Goal: Communication & Community: Share content

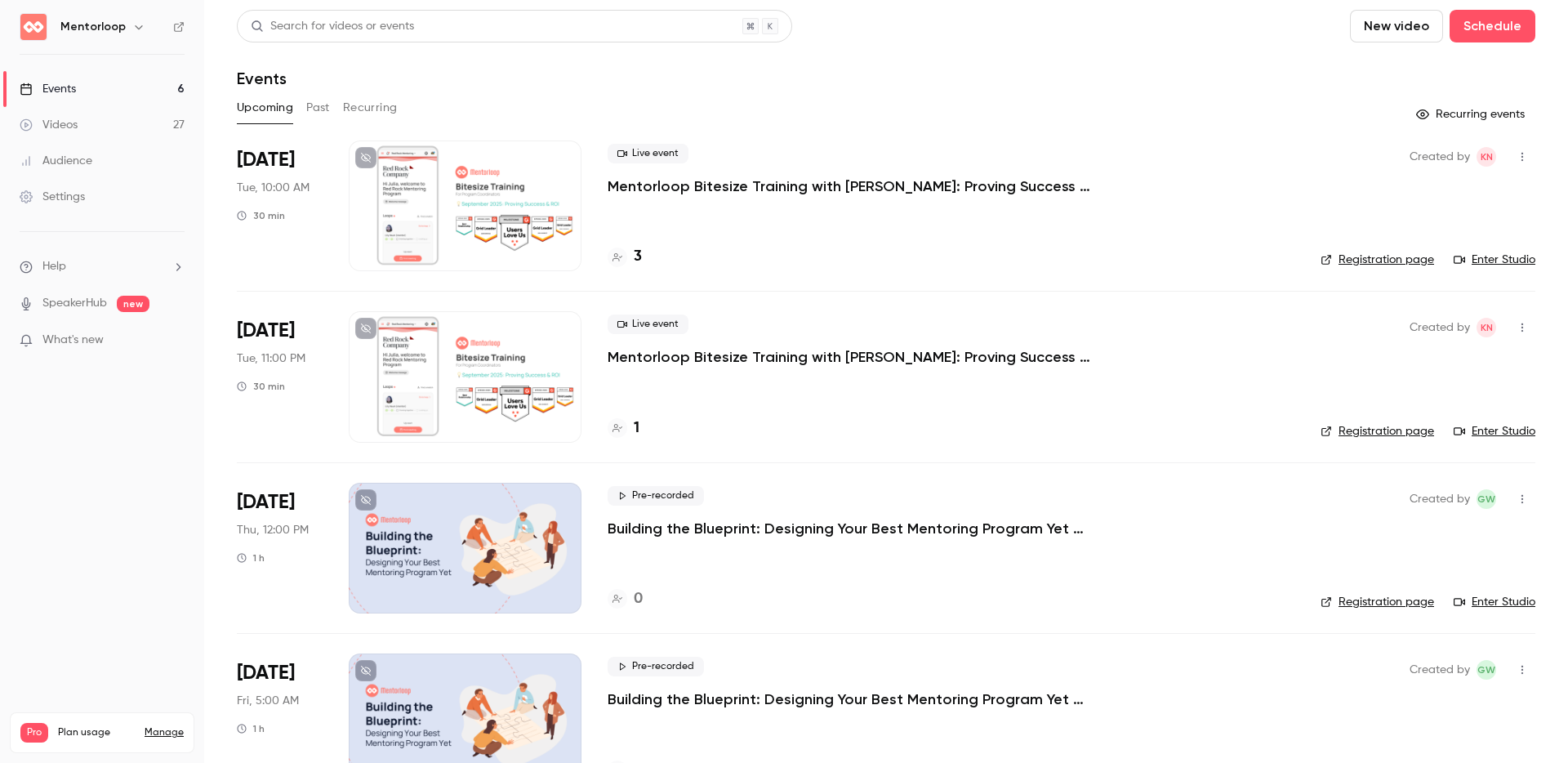
scroll to position [326, 0]
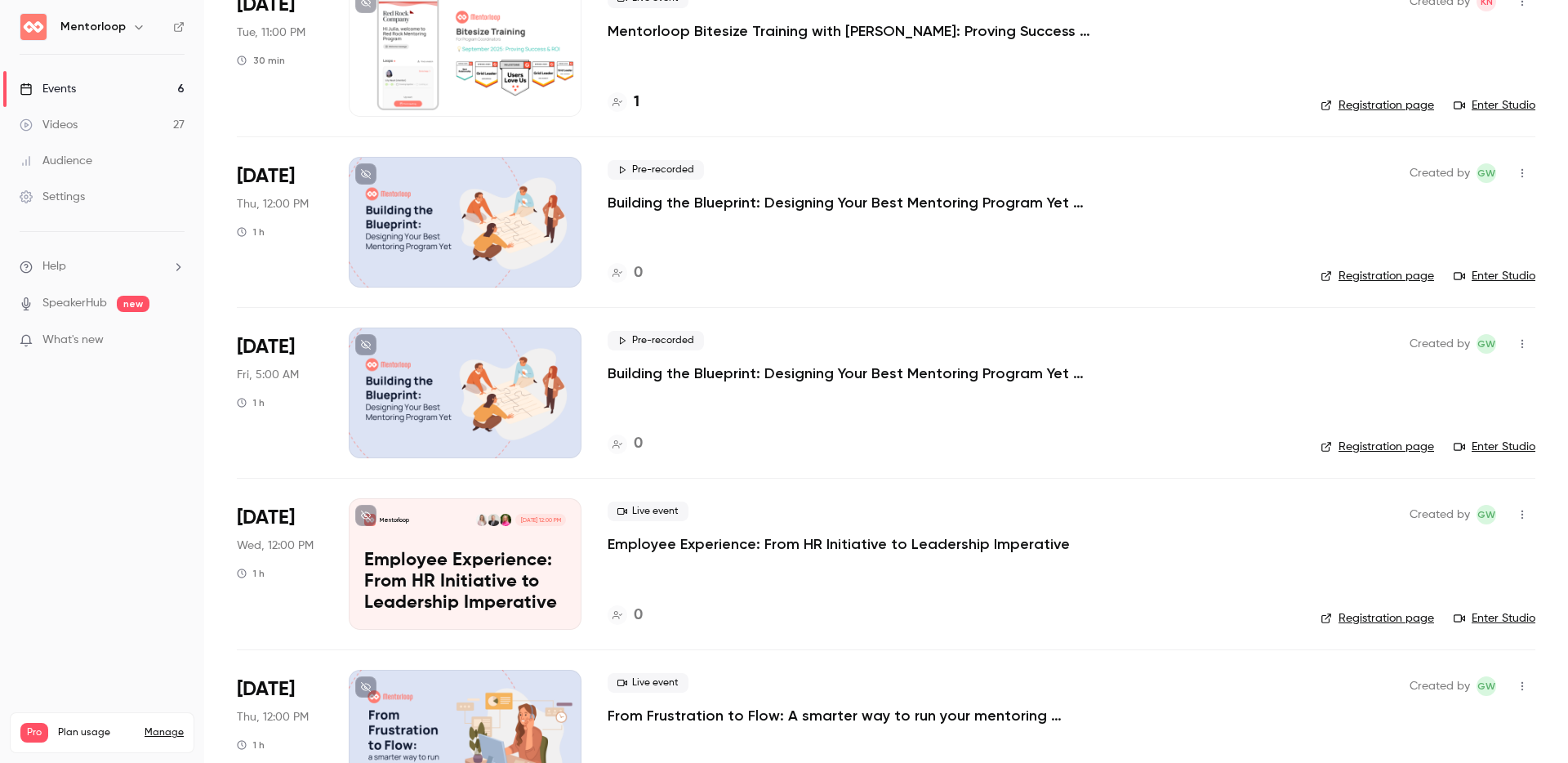
click at [94, 85] on link "Events 6" at bounding box center [101, 89] width 204 height 36
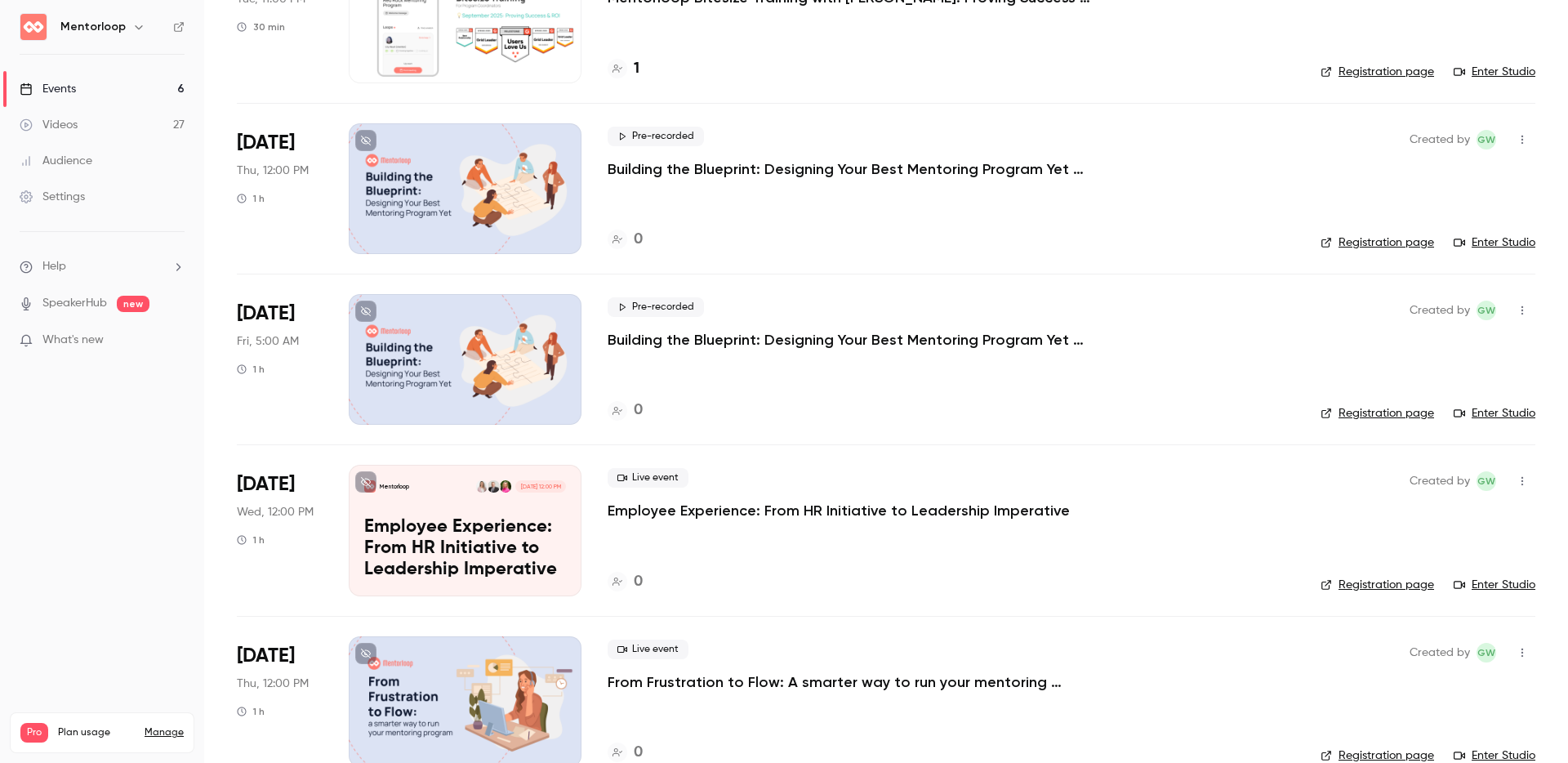
scroll to position [393, 0]
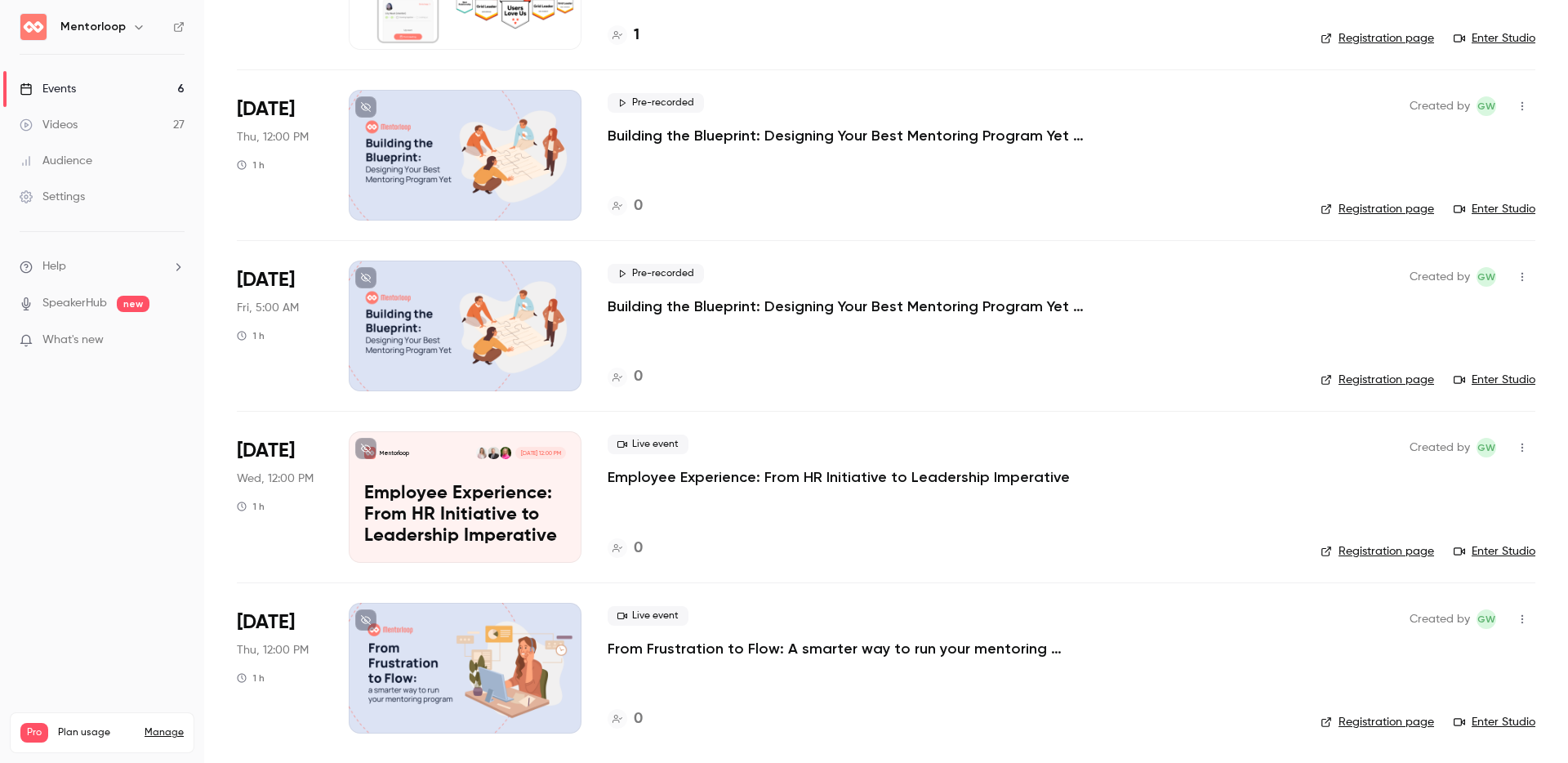
click at [784, 476] on p "Employee Experience: From HR Initiative to Leadership Imperative" at bounding box center [839, 477] width 463 height 20
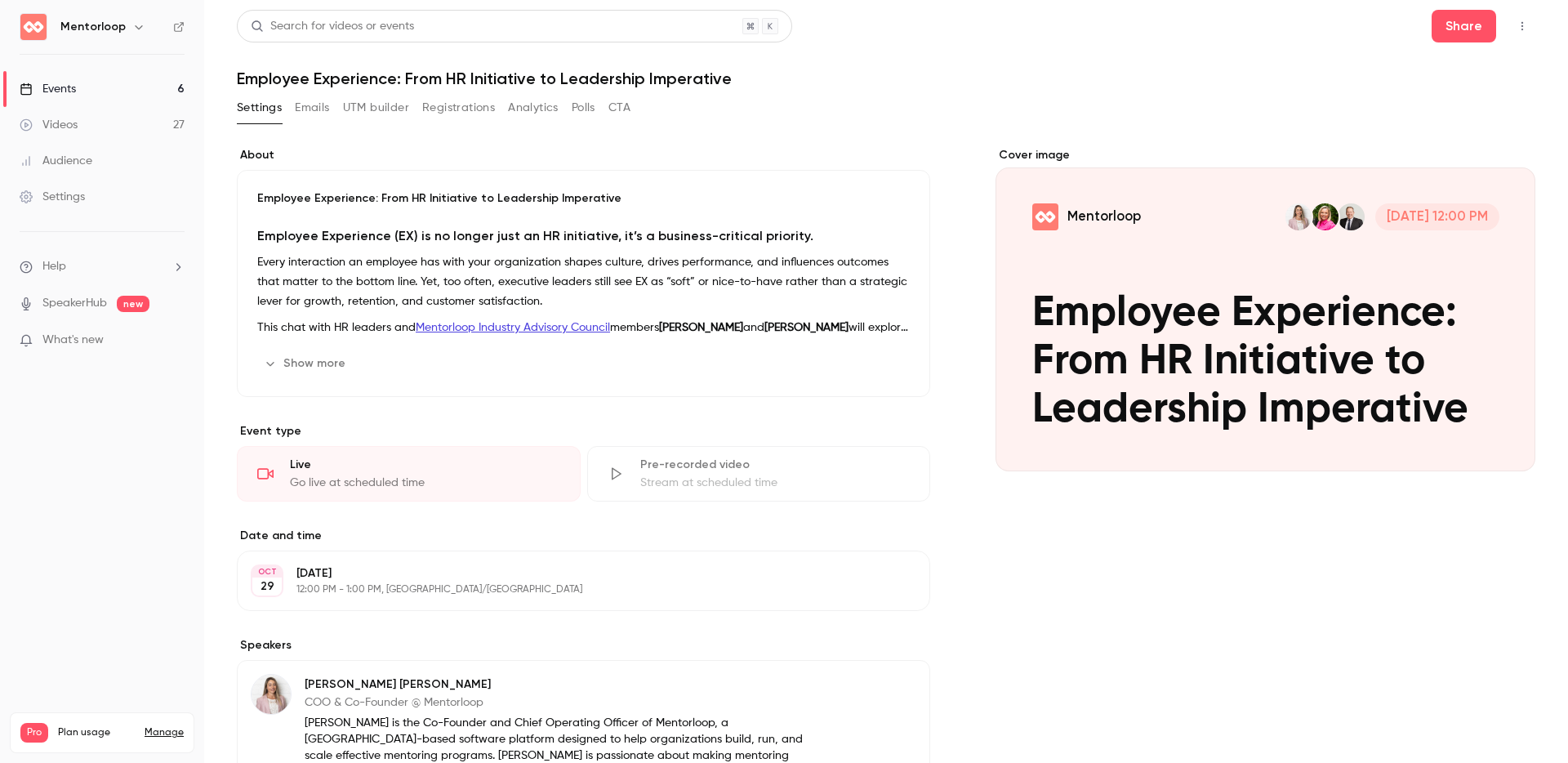
click at [456, 100] on button "Registrations" at bounding box center [459, 108] width 73 height 26
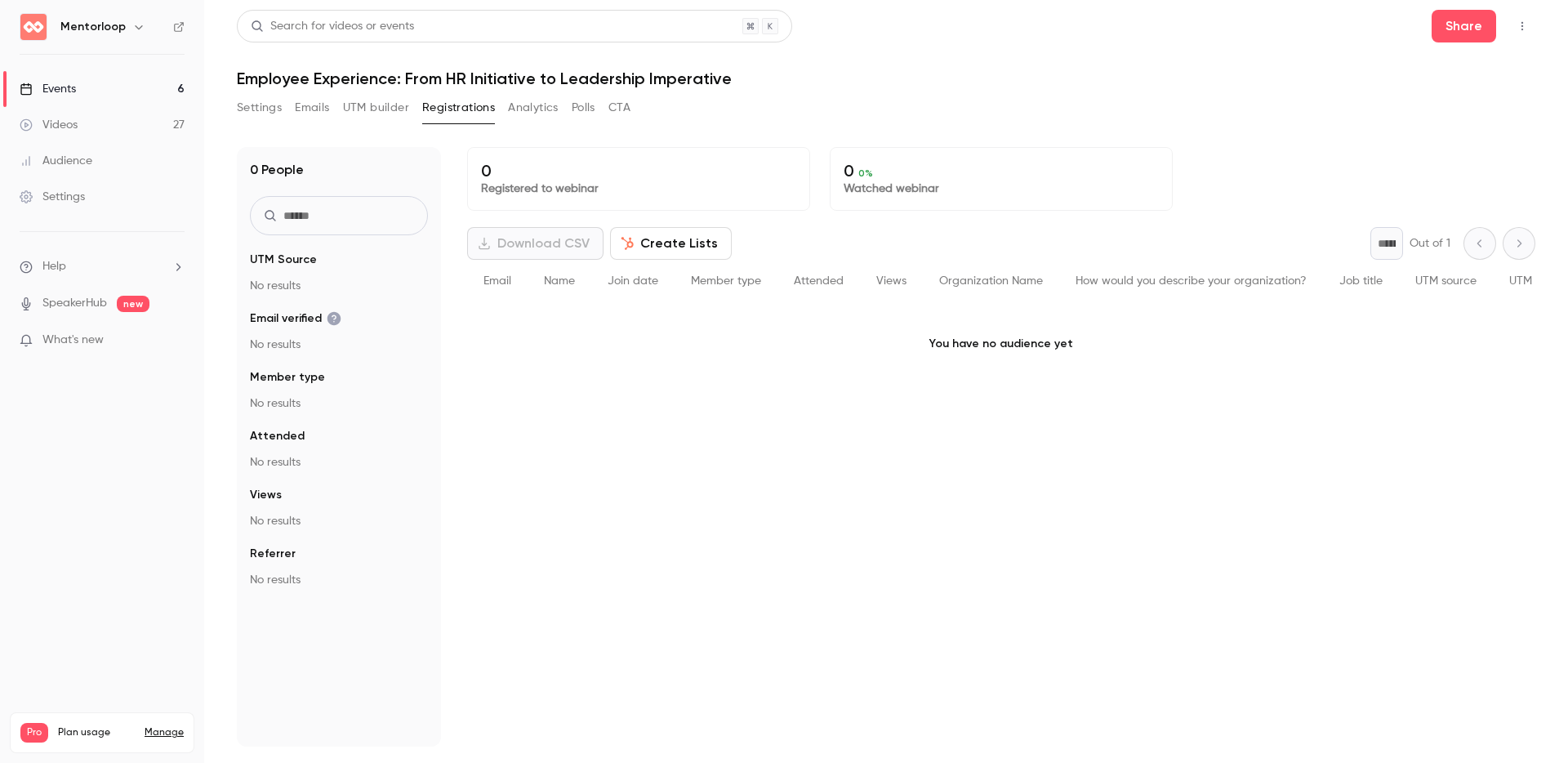
click at [825, 577] on div "0 Registered to webinar 0 0 % Watched webinar Download CSV Create Lists * Out o…" at bounding box center [1001, 447] width 1068 height 600
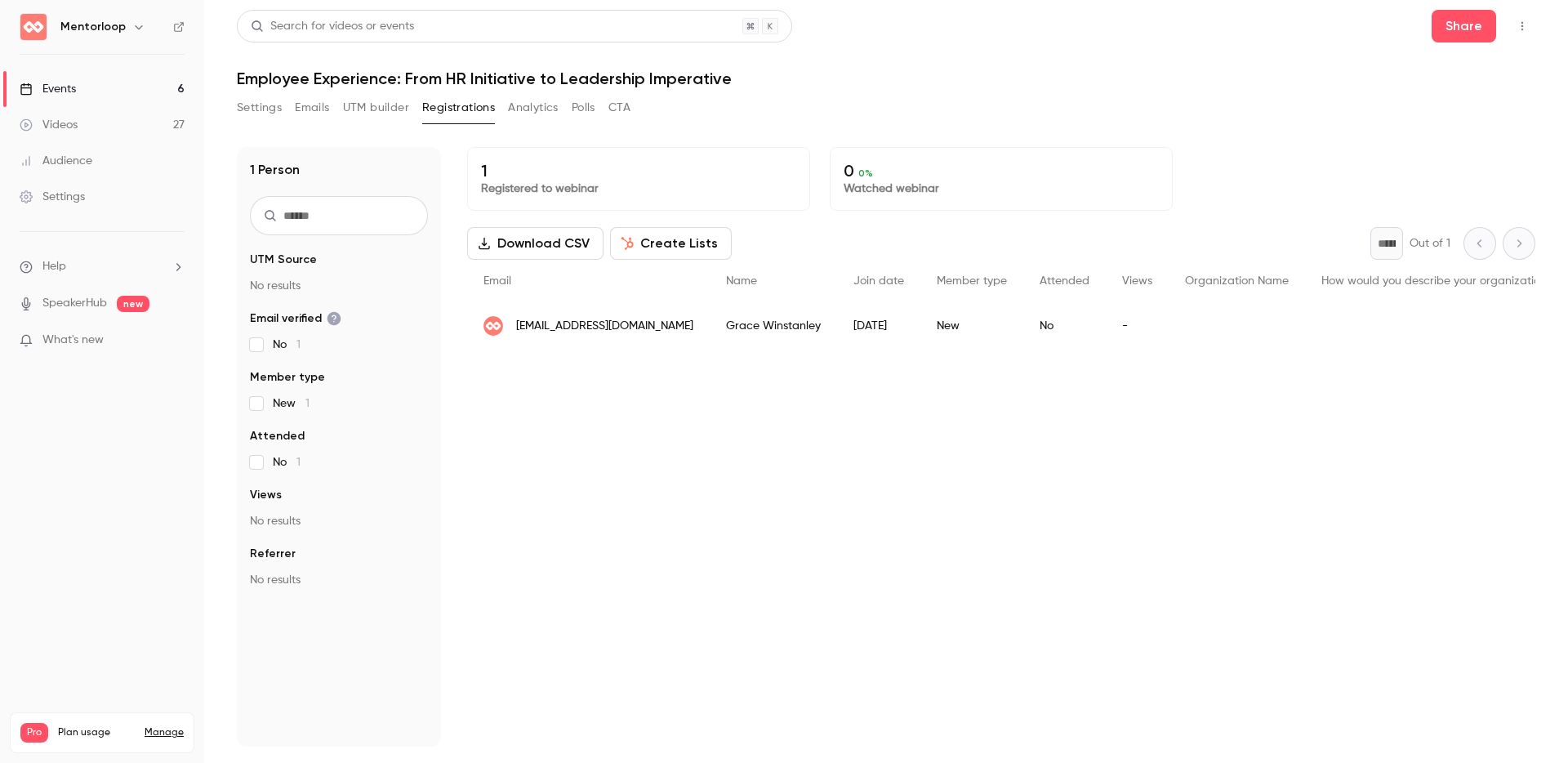
click at [143, 335] on p "What's new" at bounding box center [88, 340] width 139 height 17
click at [1269, 130] on div at bounding box center [784, 381] width 1568 height 763
drag, startPoint x: 774, startPoint y: 584, endPoint x: 763, endPoint y: 560, distance: 26.4
click at [773, 584] on div "1 Registered to webinar 0 0 % Watched webinar Download CSV Create Lists * Out o…" at bounding box center [1001, 447] width 1068 height 600
click at [112, 85] on link "Events 6" at bounding box center [101, 89] width 204 height 36
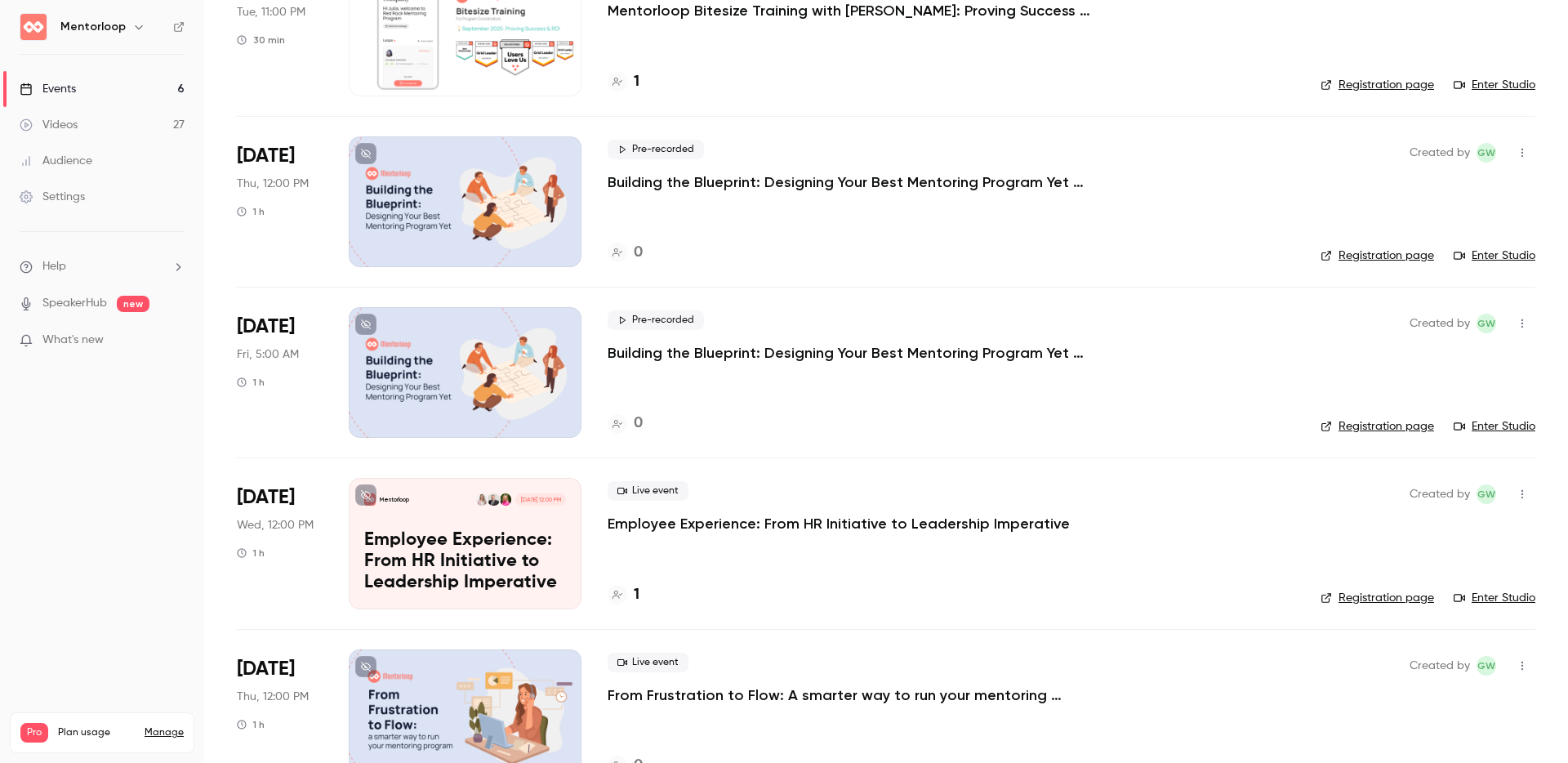
scroll to position [347, 0]
click at [418, 537] on p "Employee Experience: From HR Initiative to Leadership Imperative" at bounding box center [465, 561] width 202 height 63
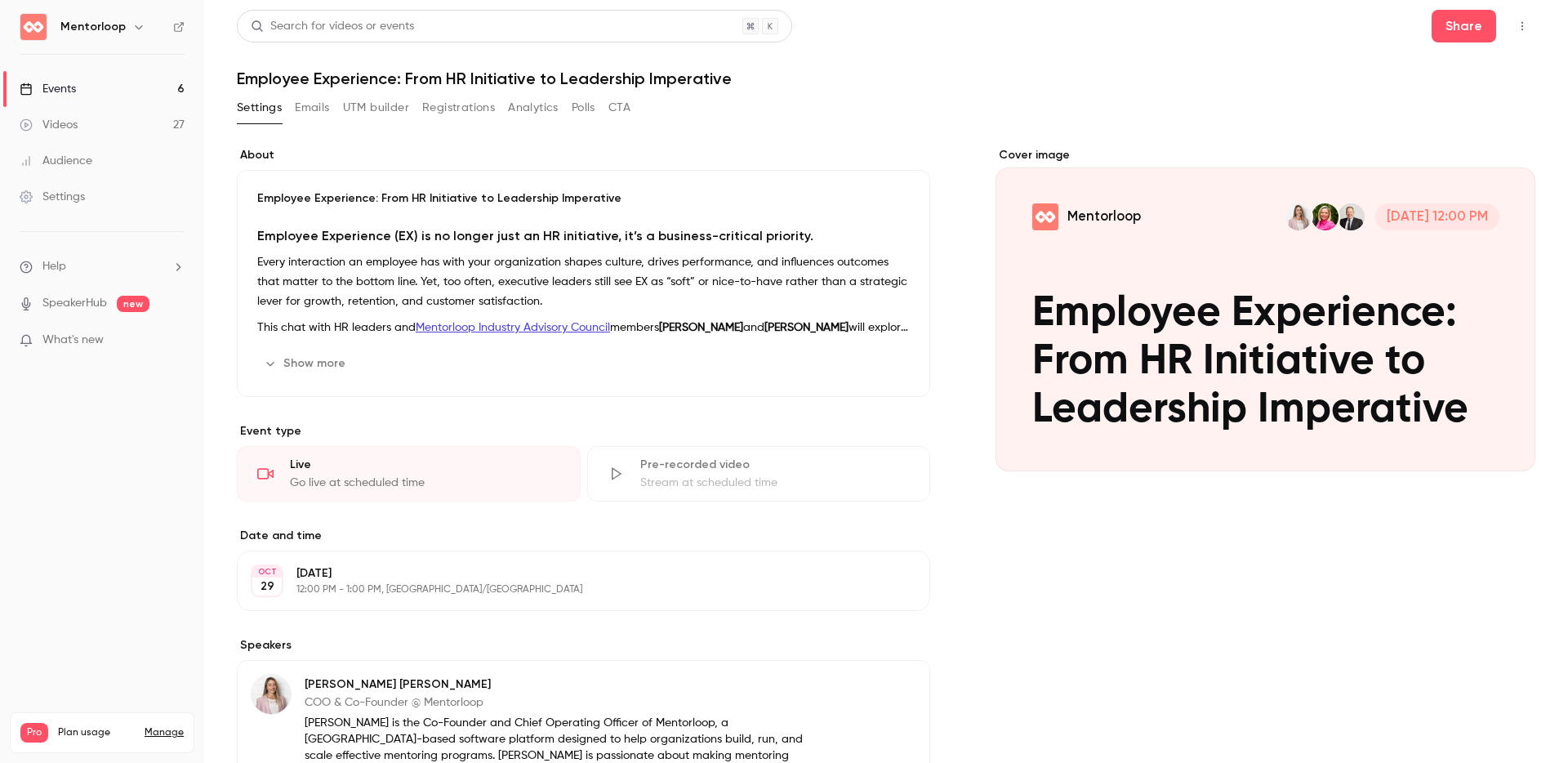
click at [1253, 342] on div "Cover image" at bounding box center [1265, 309] width 540 height 324
click at [0, 0] on input "Mentorloop Oct 29, 12:00 PM Employee Experience: From HR Initiative to Leadersh…" at bounding box center [0, 0] width 0 height 0
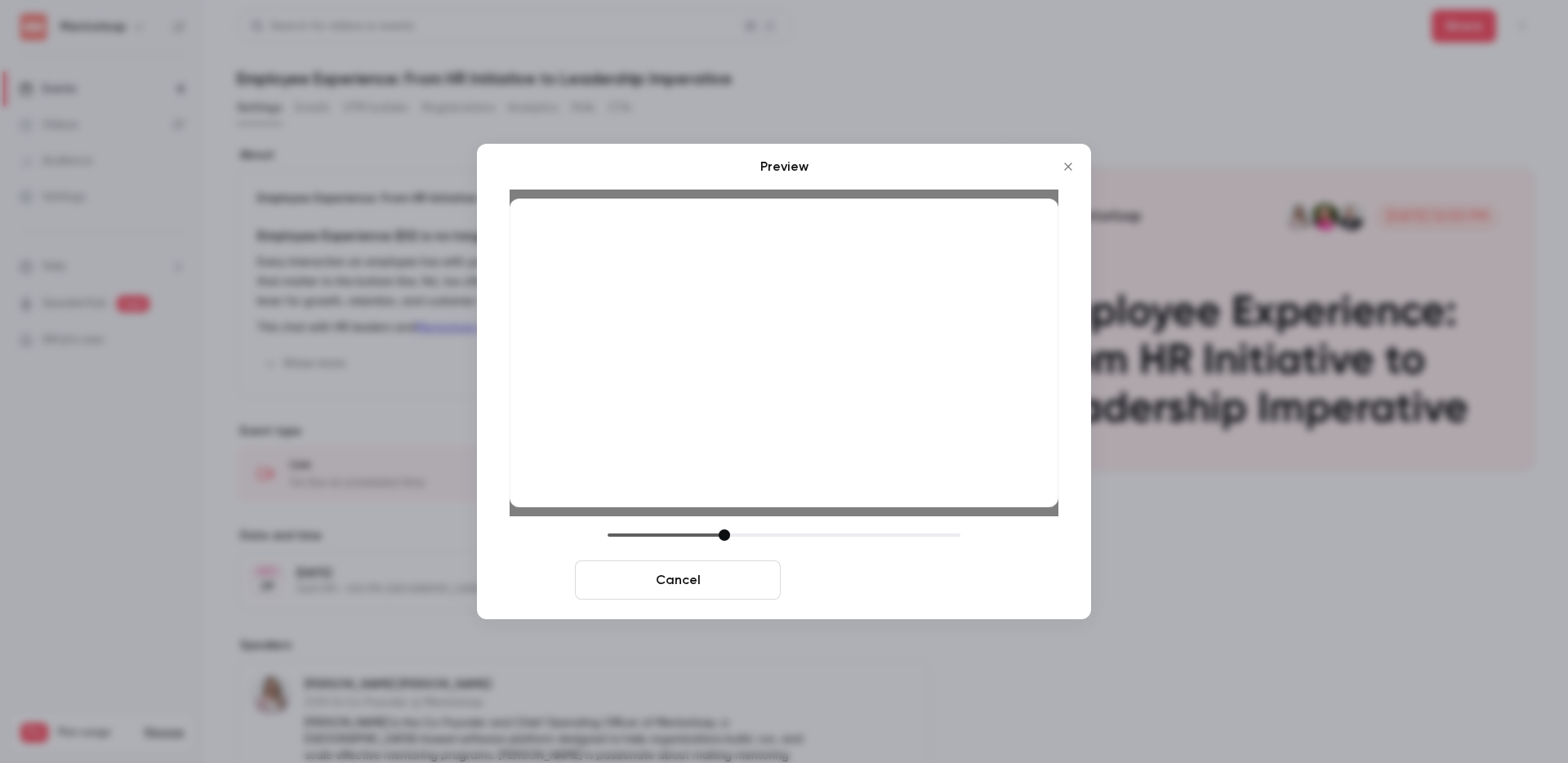
click at [872, 566] on button "Save cover" at bounding box center [890, 580] width 206 height 39
click at [872, 575] on button "Save cover" at bounding box center [890, 580] width 206 height 39
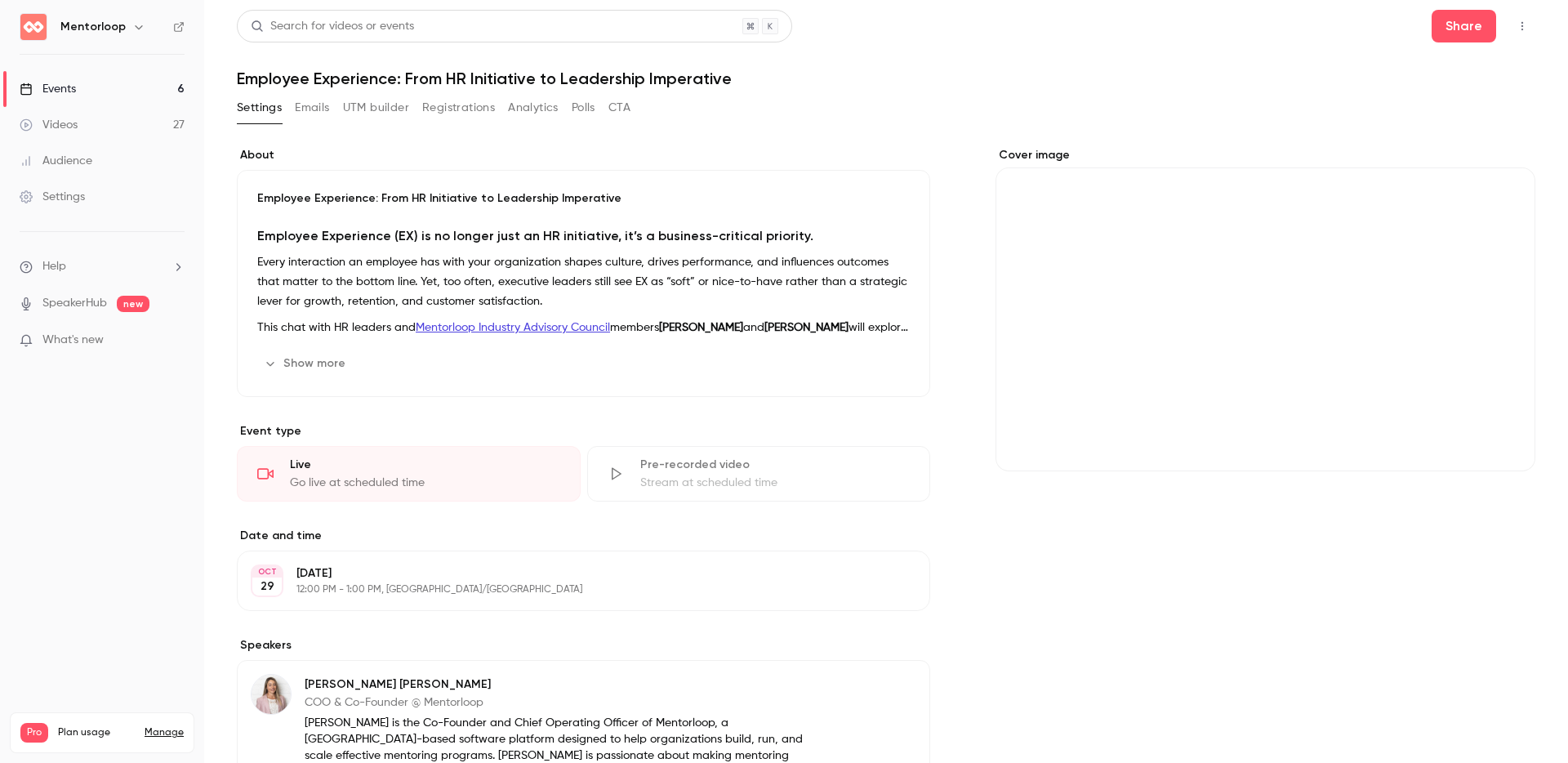
scroll to position [634, 0]
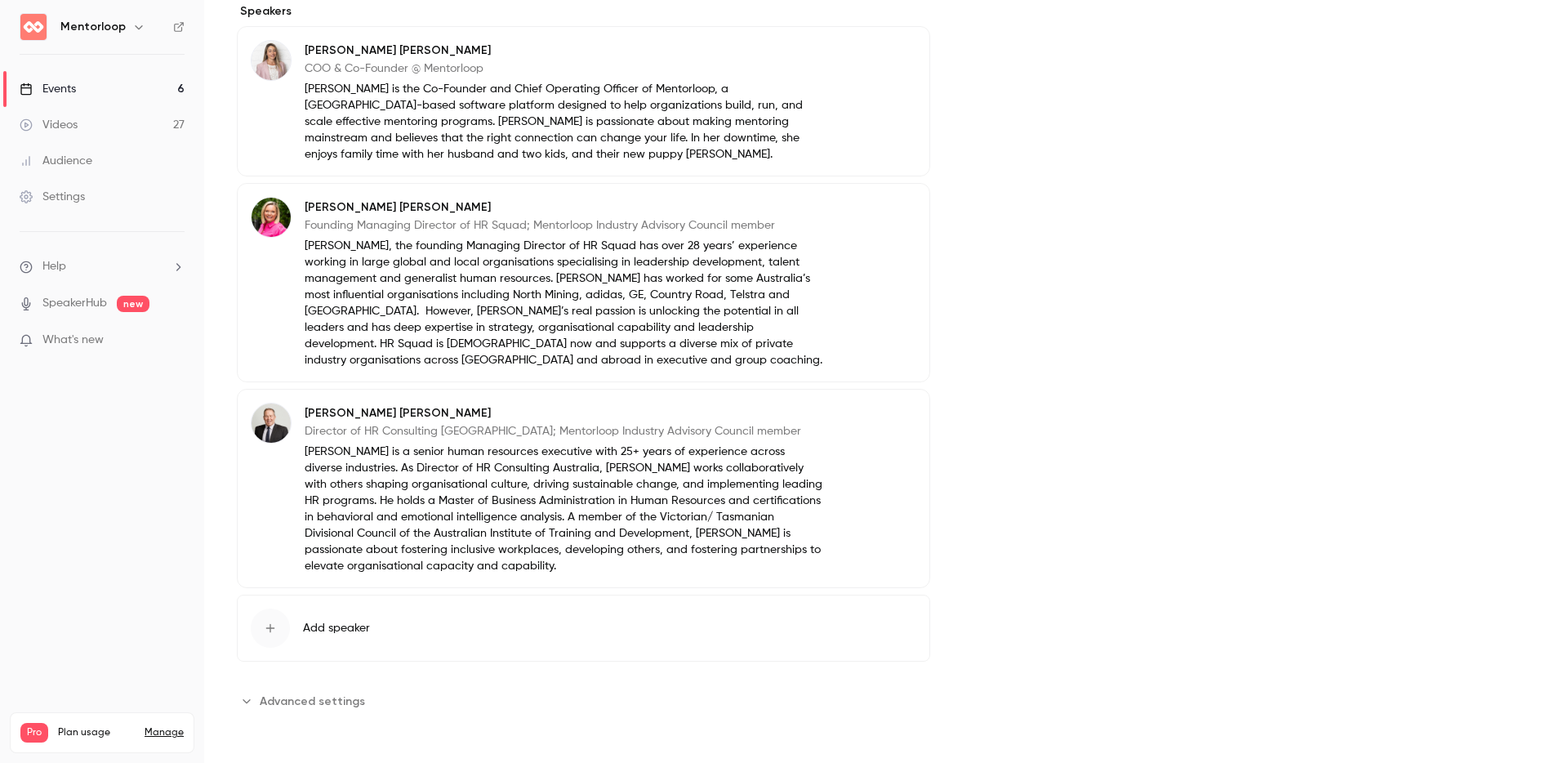
click at [331, 697] on span "Advanced settings" at bounding box center [312, 702] width 105 height 17
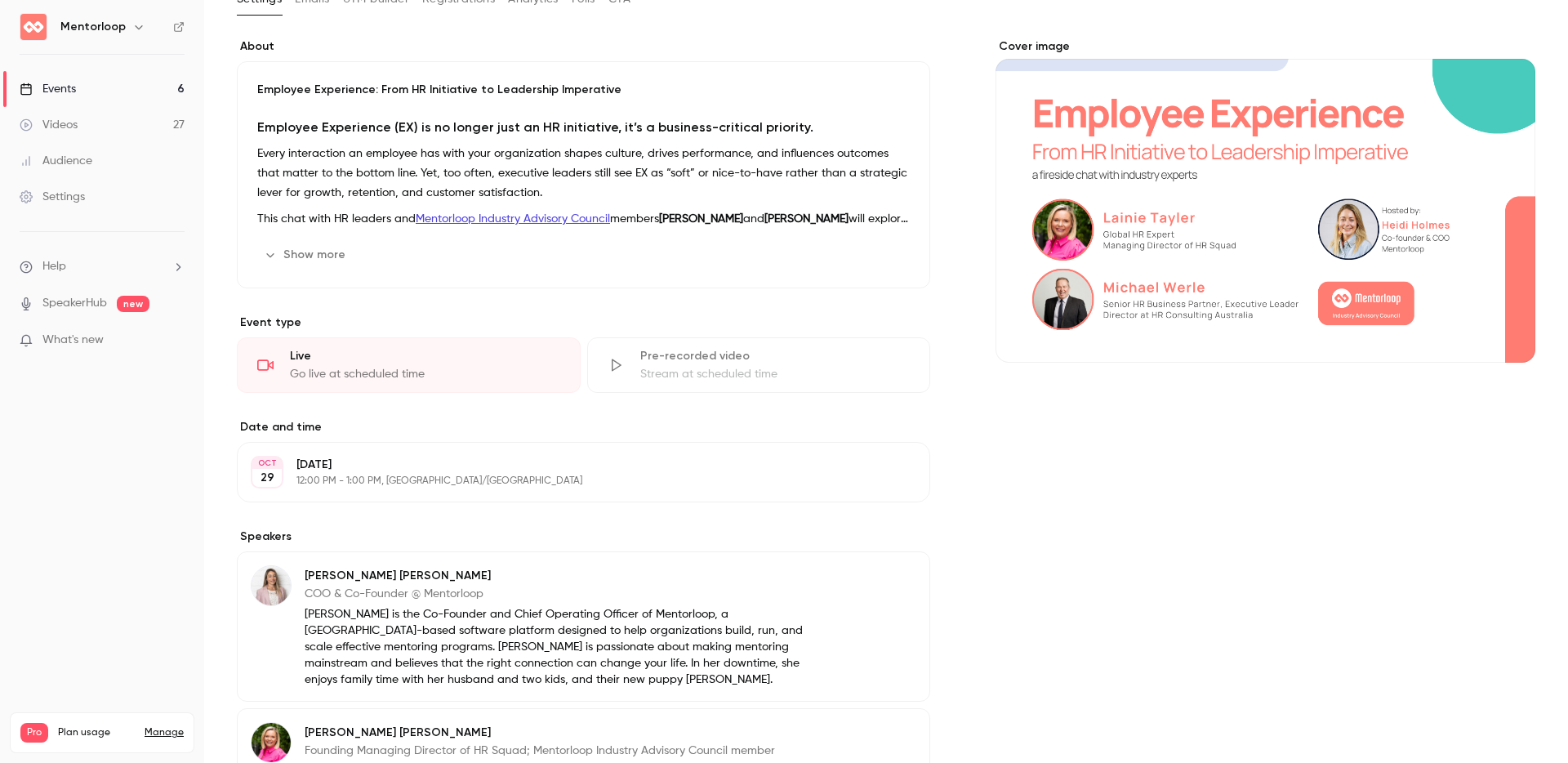
scroll to position [0, 0]
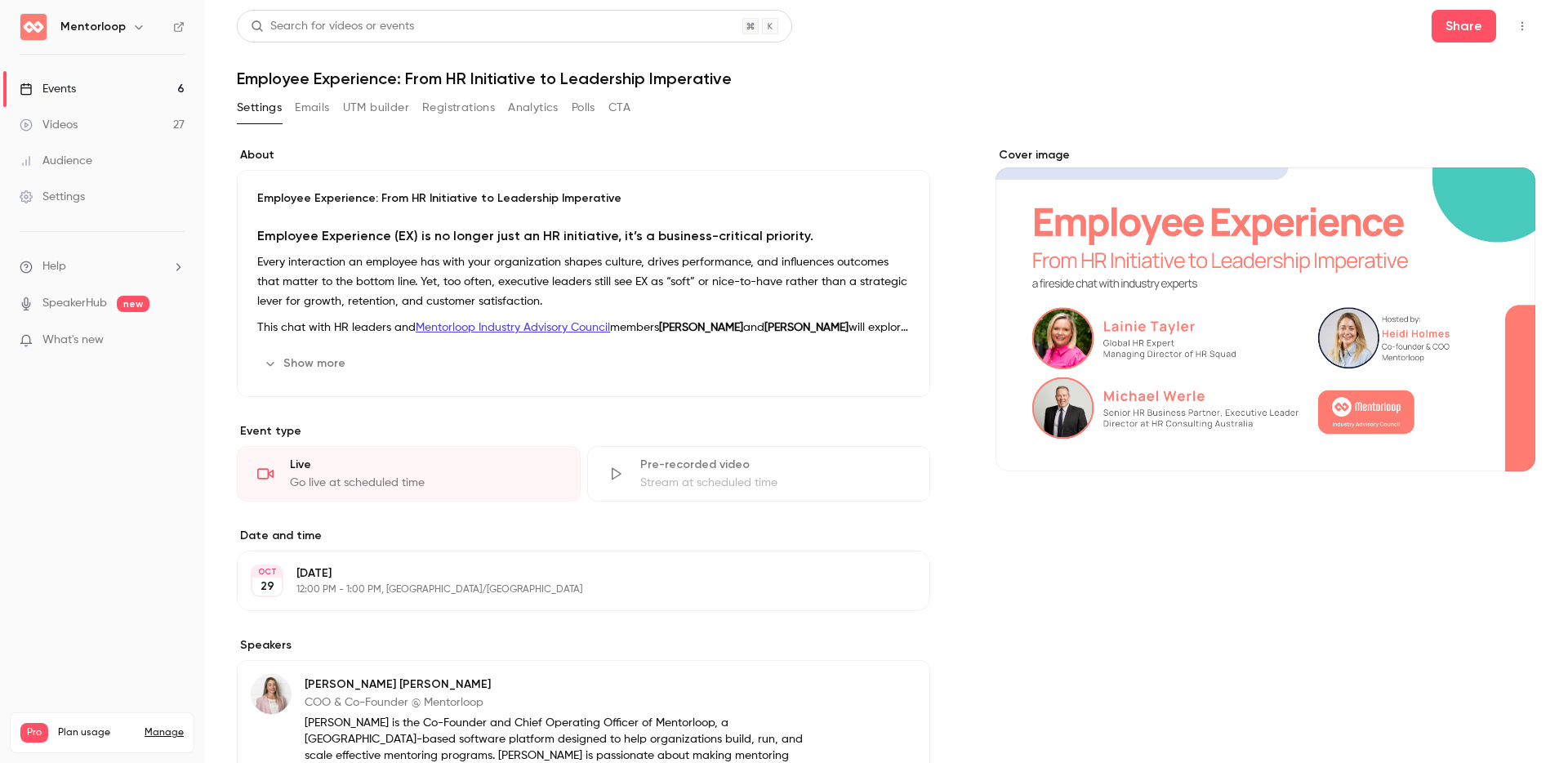
click at [84, 85] on link "Events 6" at bounding box center [101, 89] width 204 height 36
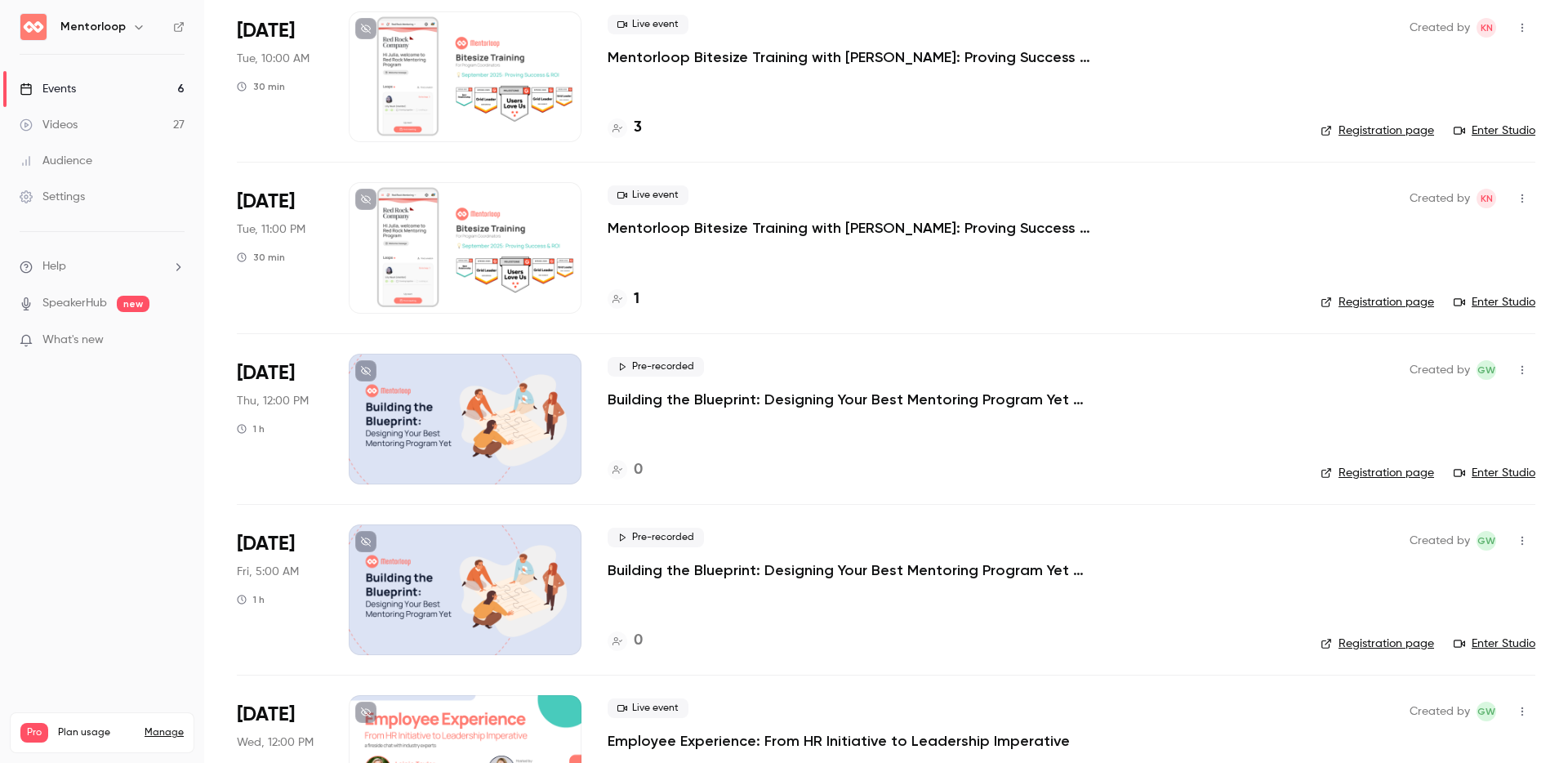
scroll to position [383, 0]
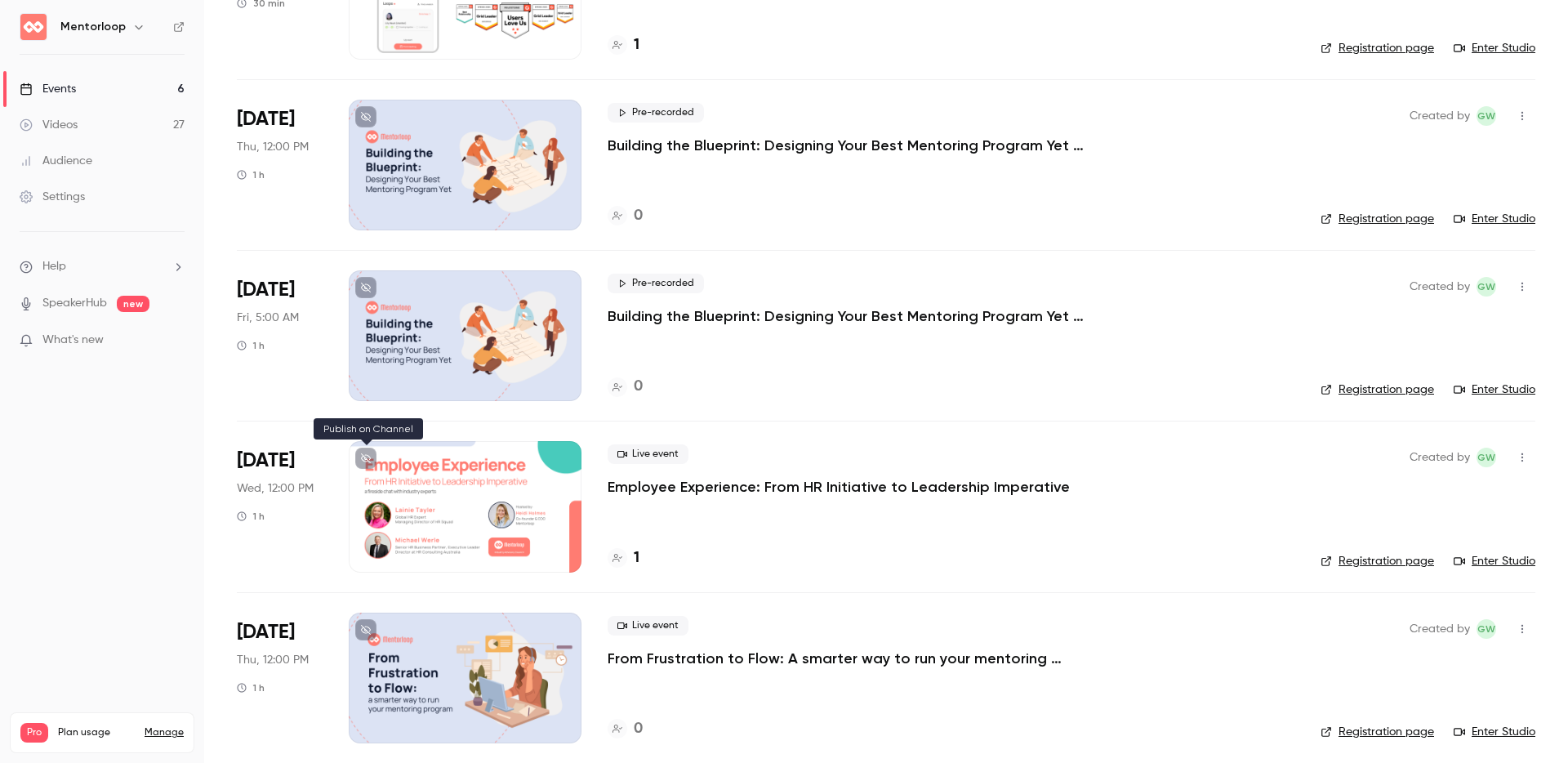
click at [369, 457] on icon at bounding box center [366, 458] width 10 height 10
click at [1516, 453] on icon "button" at bounding box center [1522, 457] width 13 height 11
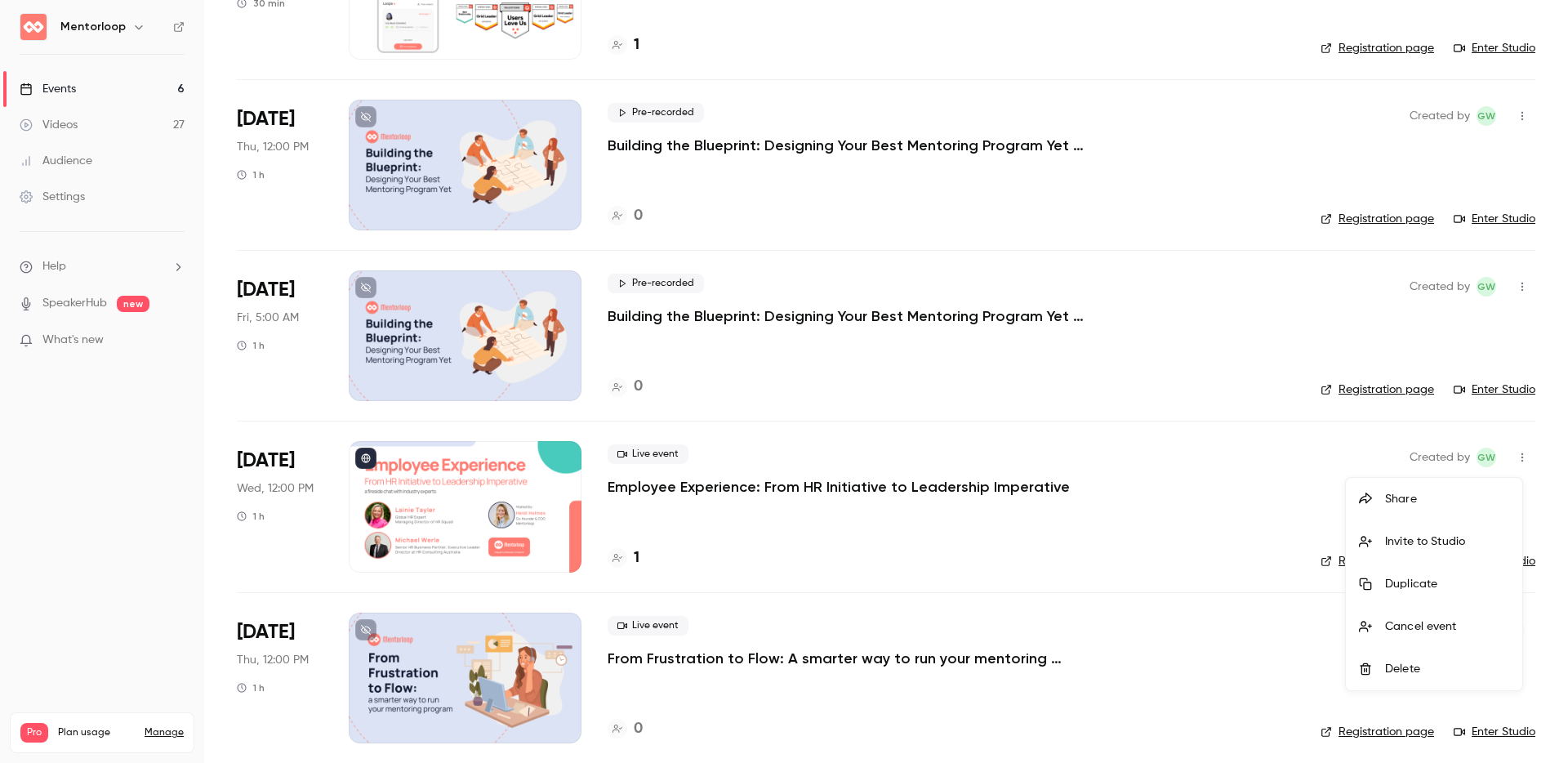
click at [1461, 537] on div "Invite to Studio" at bounding box center [1447, 542] width 124 height 17
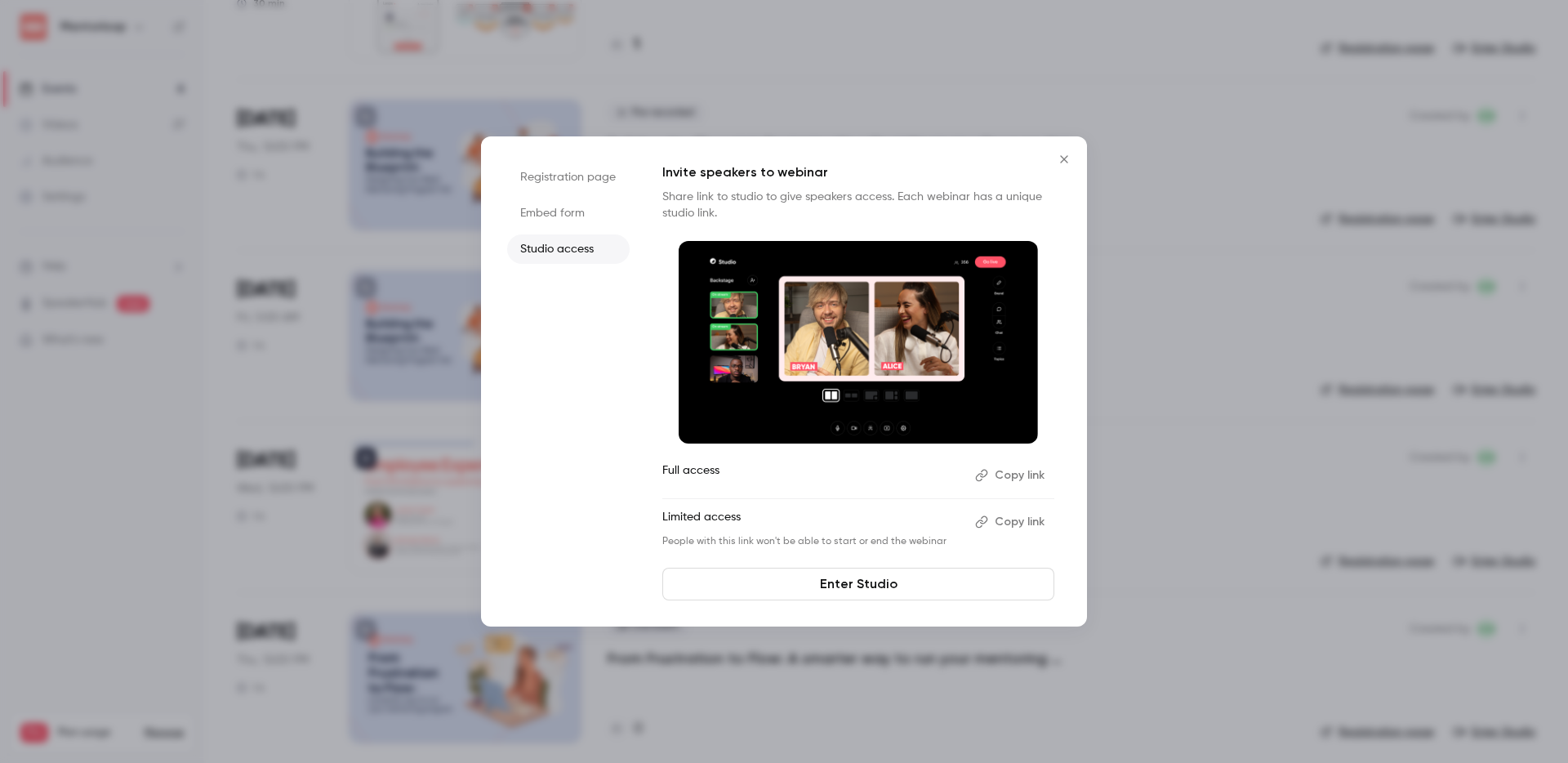
click at [1021, 523] on button "Copy link" at bounding box center [1011, 523] width 86 height 26
click at [1064, 157] on icon "Close" at bounding box center [1064, 159] width 7 height 7
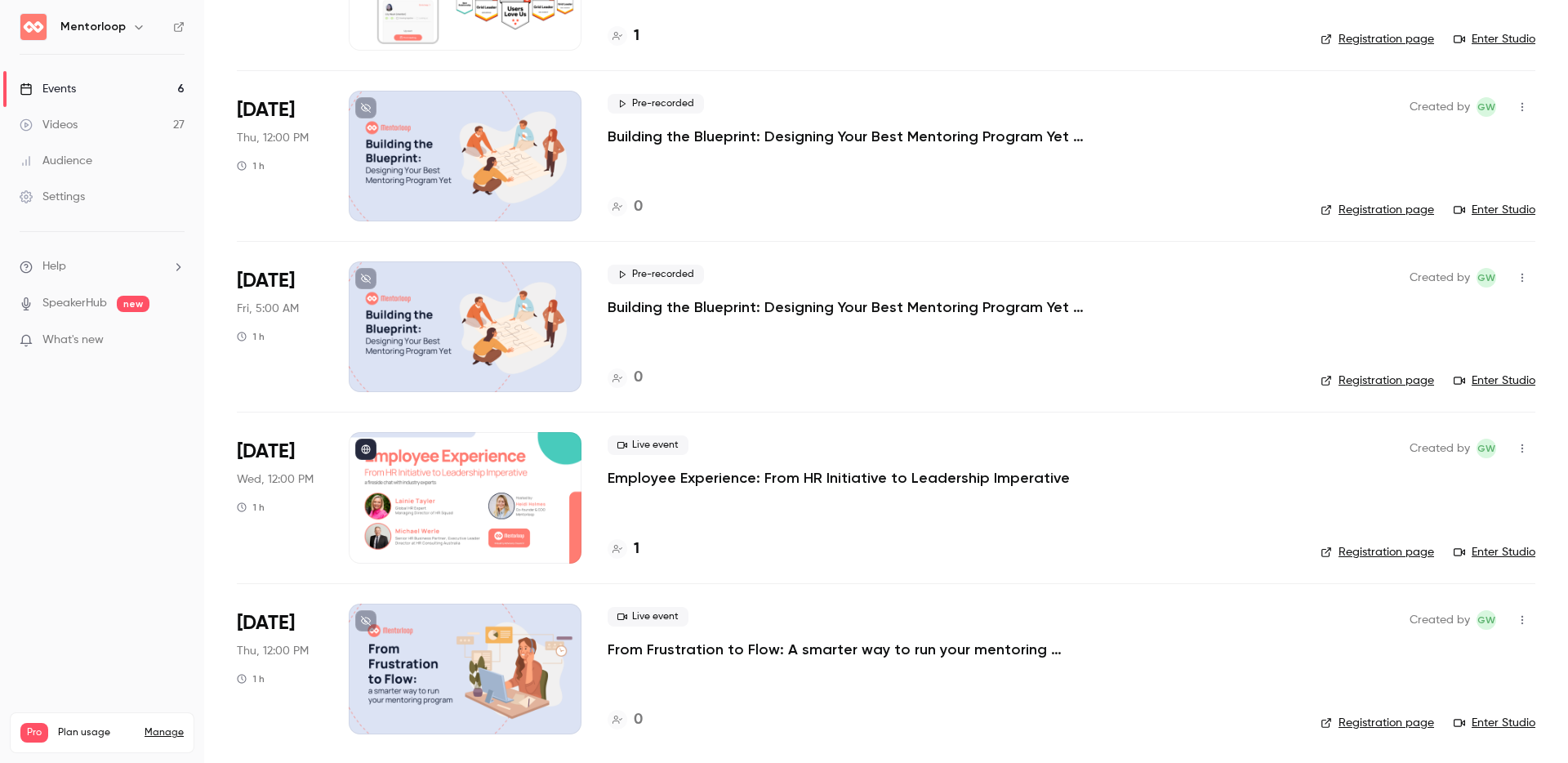
scroll to position [393, 0]
click at [696, 482] on p "Employee Experience: From HR Initiative to Leadership Imperative" at bounding box center [839, 477] width 463 height 20
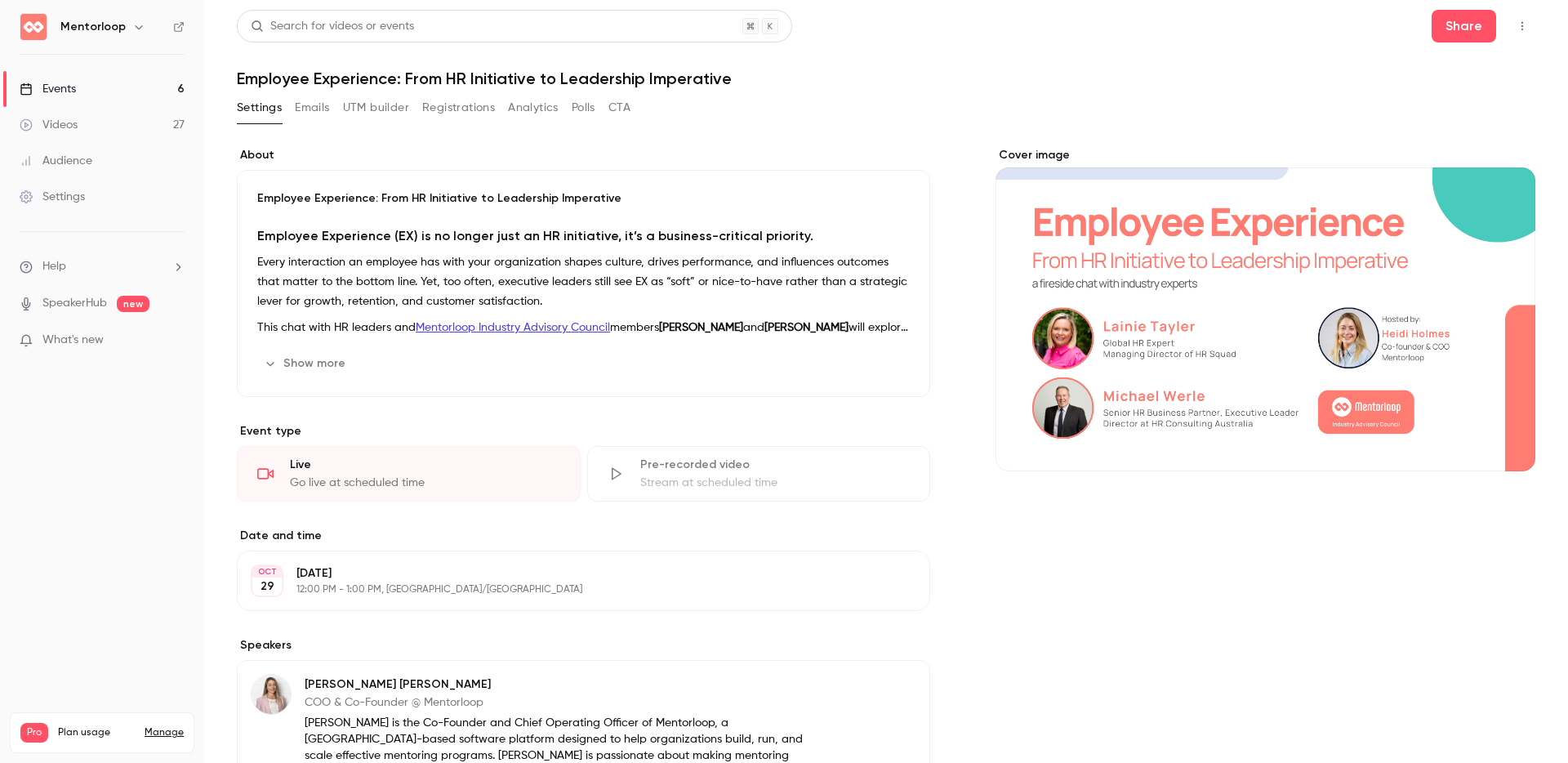
click at [459, 72] on h1 "Employee Experience: From HR Initiative to Leadership Imperative" at bounding box center [885, 78] width 1299 height 20
copy div "Employee Experience: From HR Initiative to Leadership Imperative Settings Email…"
click at [789, 110] on div "Settings Emails UTM builder Registrations Analytics Polls CTA" at bounding box center [885, 111] width 1299 height 33
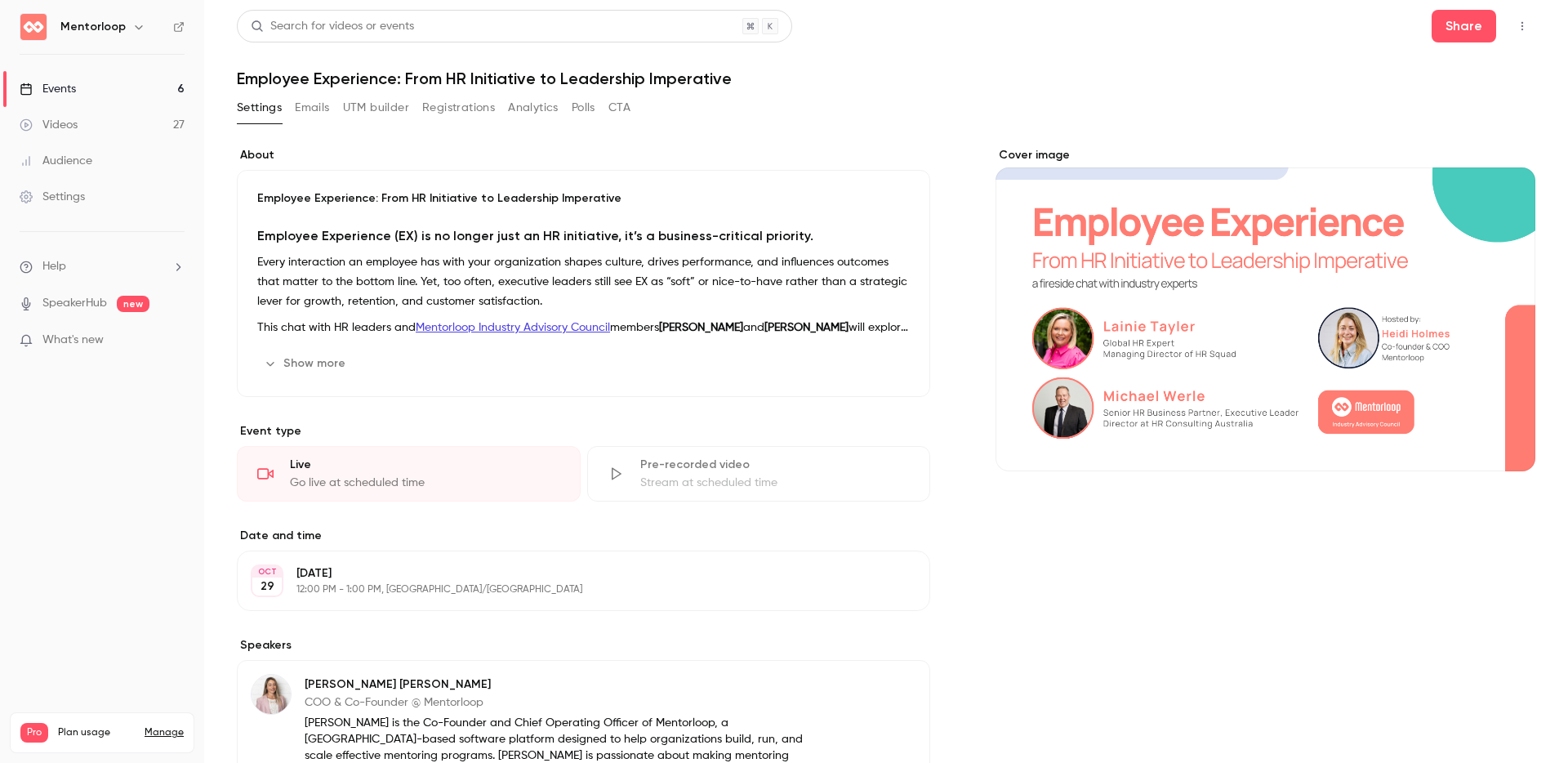
click at [1516, 29] on icon "button" at bounding box center [1522, 26] width 13 height 11
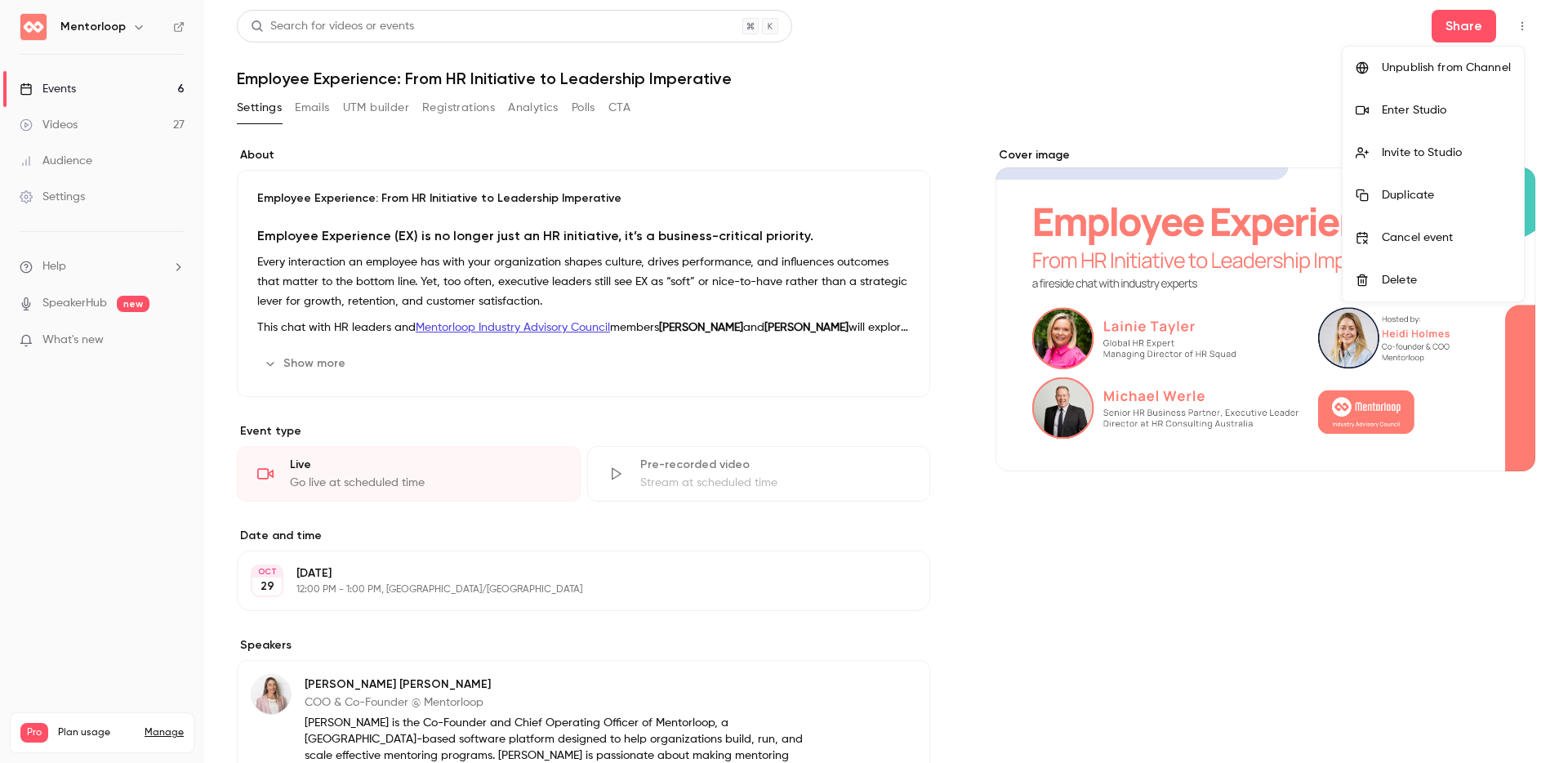
click at [1453, 151] on div "Invite to Studio" at bounding box center [1446, 153] width 129 height 17
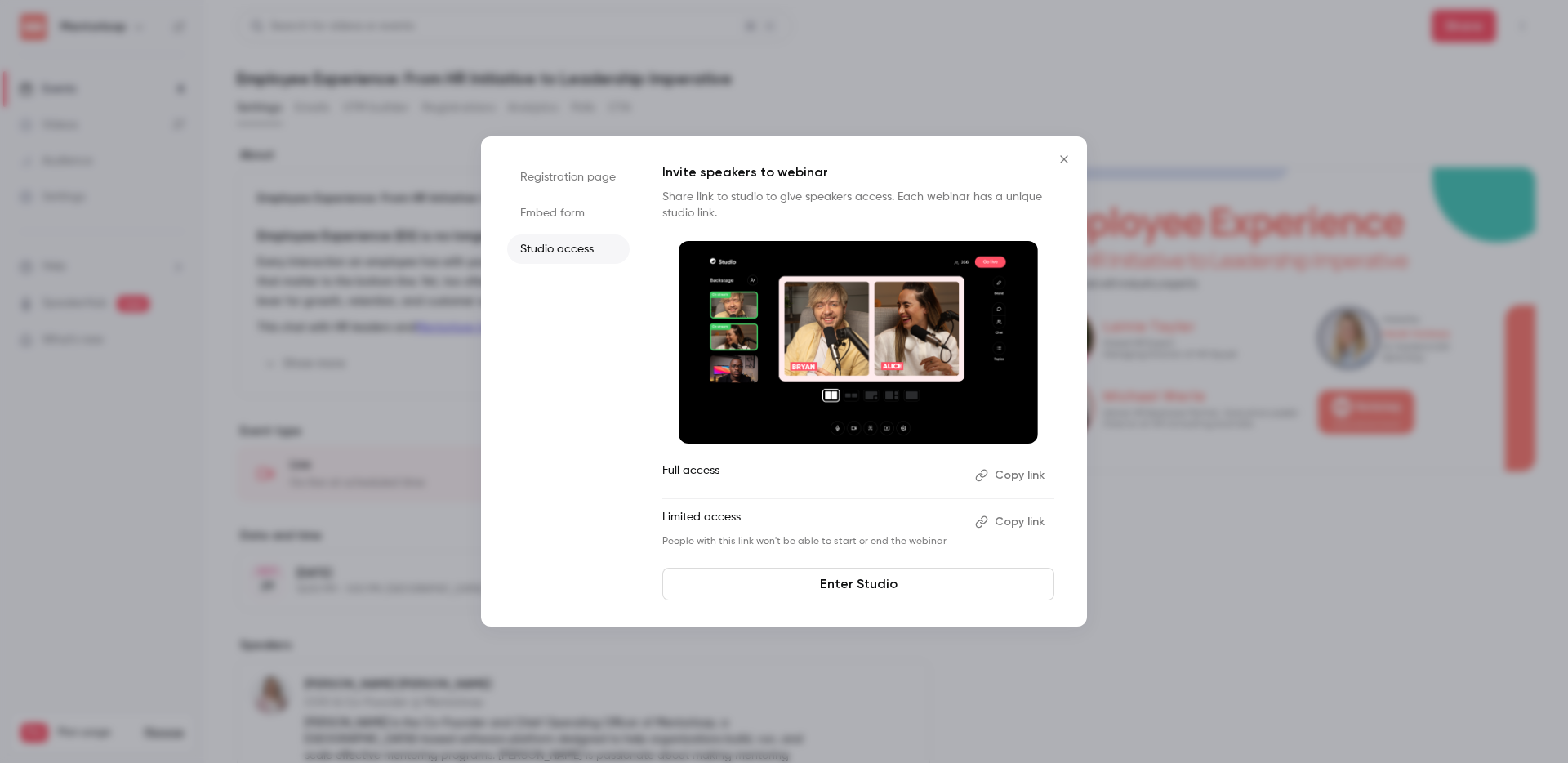
click at [1021, 517] on button "Copy link" at bounding box center [1011, 523] width 86 height 26
click at [1067, 160] on icon "Close" at bounding box center [1064, 159] width 20 height 13
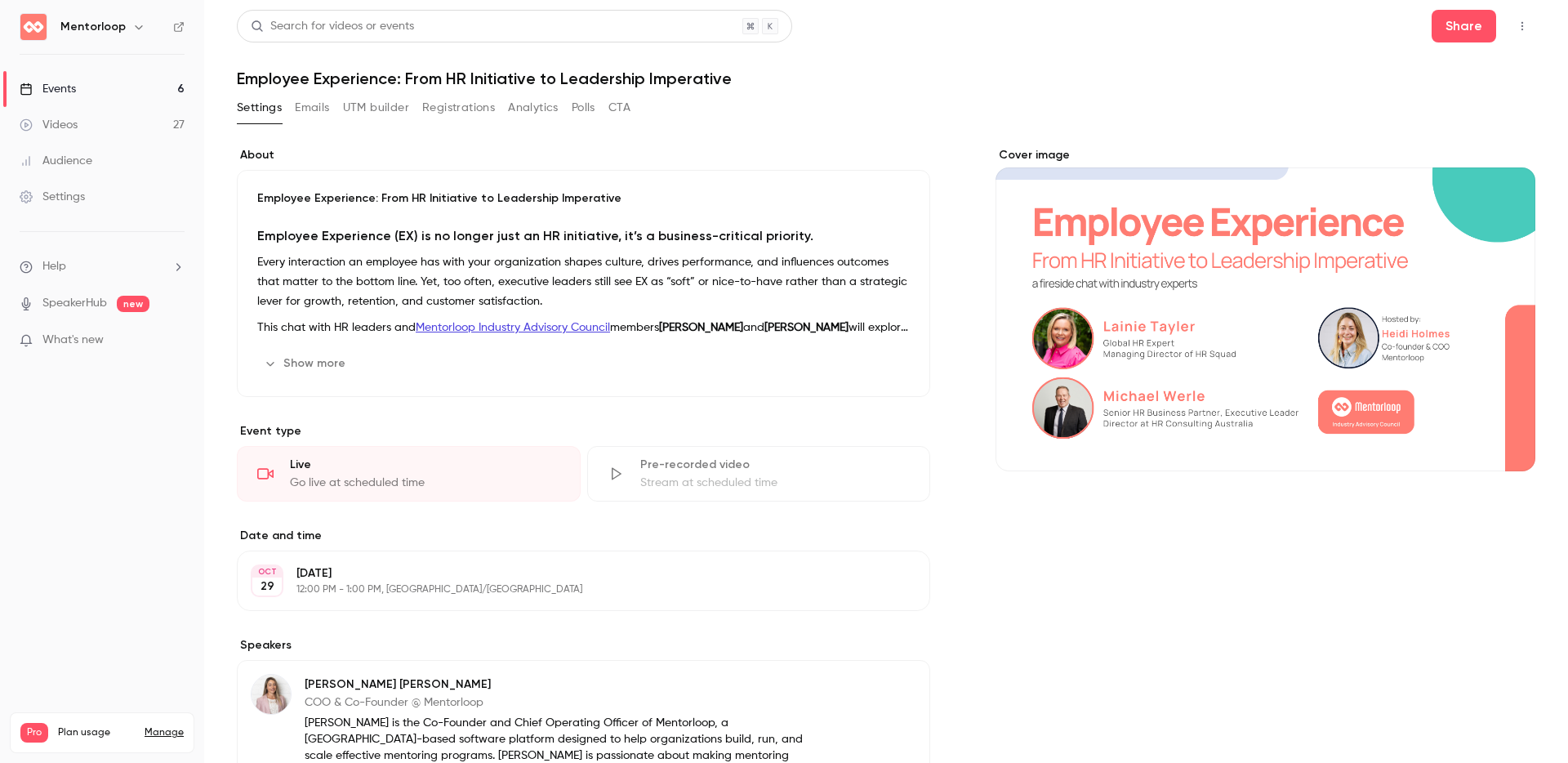
click at [1221, 89] on div "Search for videos or events Share Employee Experience: From HR Initiative to Le…" at bounding box center [885, 699] width 1299 height 1378
click at [1111, 611] on div "Cover image" at bounding box center [1265, 748] width 540 height 1202
click at [1034, 67] on header "Search for videos or events Share Employee Experience: From HR Initiative to Le…" at bounding box center [885, 49] width 1299 height 78
